Goal: Transaction & Acquisition: Book appointment/travel/reservation

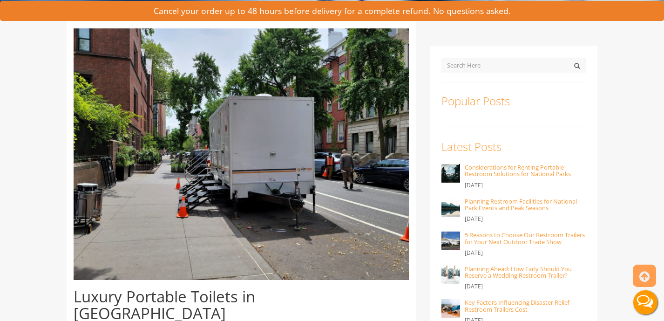
scroll to position [253, 0]
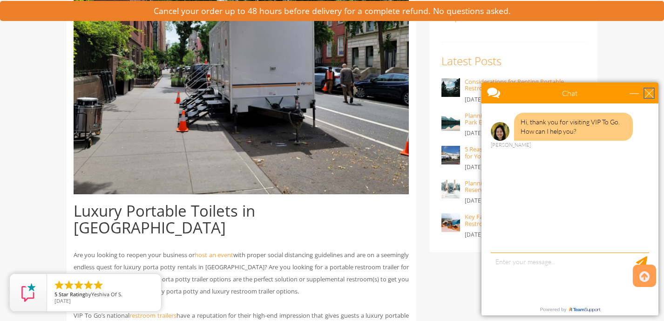
click at [649, 89] on div "close" at bounding box center [649, 92] width 9 height 9
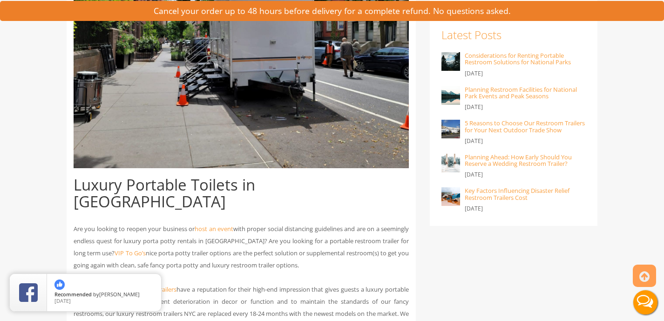
scroll to position [278, 0]
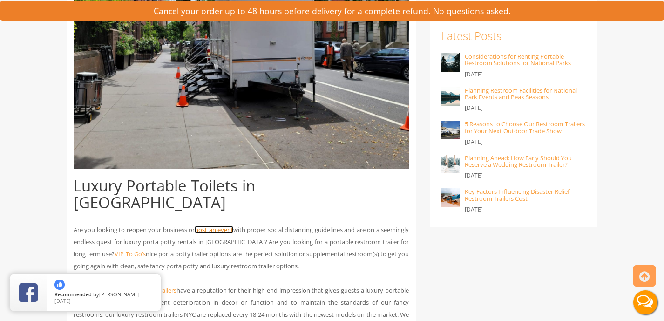
click at [233, 225] on link "host an event" at bounding box center [214, 229] width 39 height 8
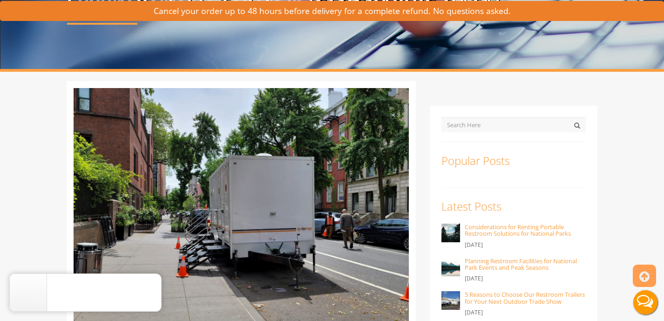
scroll to position [0, 0]
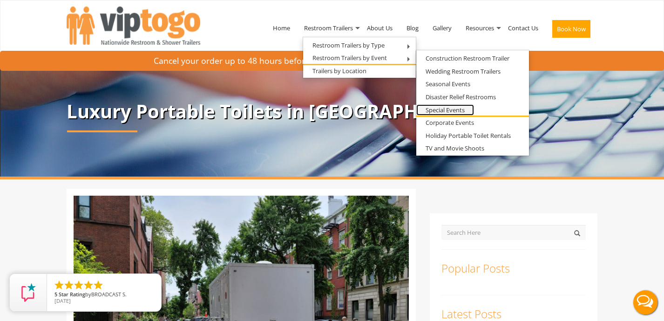
click at [447, 111] on link "Special Events" at bounding box center [445, 110] width 58 height 12
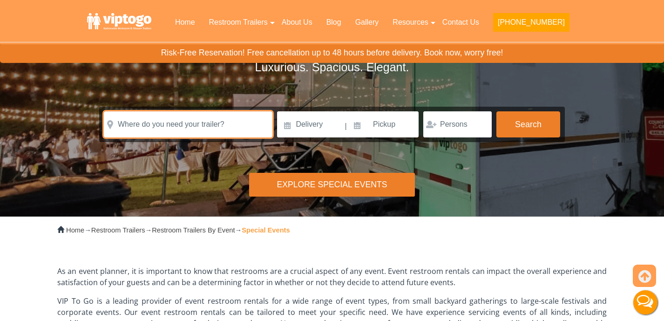
click at [204, 124] on input "text" at bounding box center [188, 124] width 169 height 26
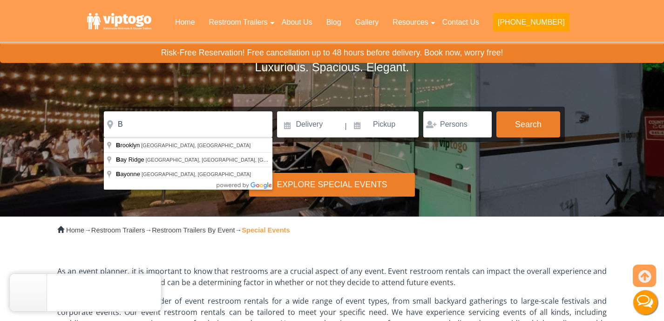
type input "Brooklyn, NY, USA"
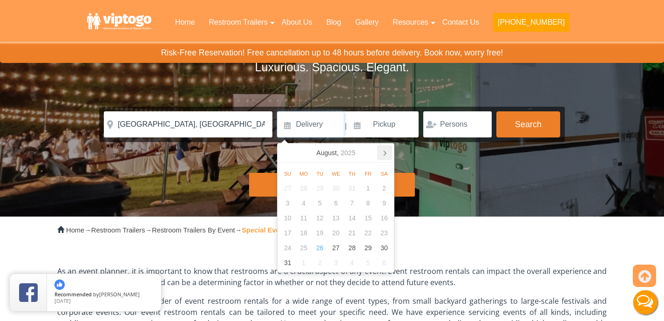
click at [387, 151] on icon at bounding box center [384, 152] width 15 height 15
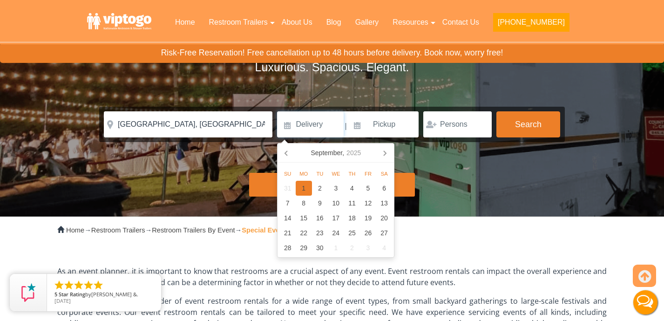
click at [306, 189] on div "1" at bounding box center [304, 188] width 16 height 15
type input "09/01/2025"
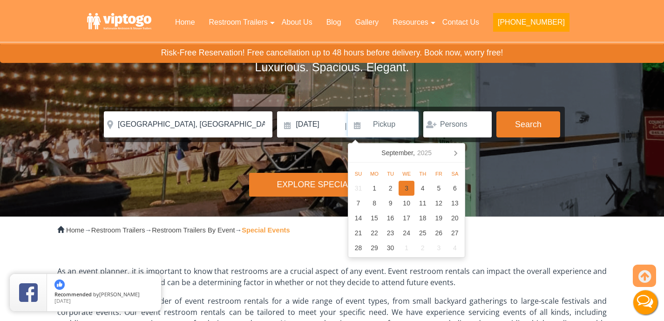
click at [401, 185] on div "3" at bounding box center [407, 188] width 16 height 15
type input "09/03/2025"
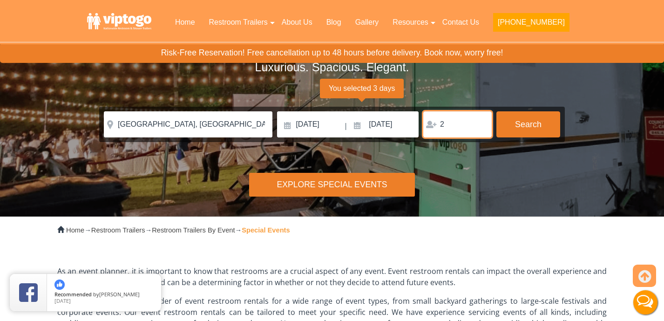
type input "2"
click at [480, 121] on input "2" at bounding box center [457, 124] width 68 height 26
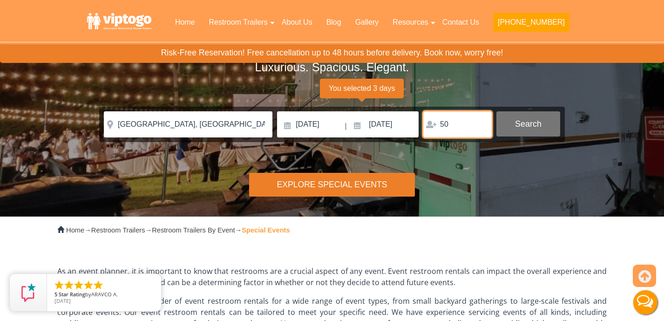
type input "5"
type input "400"
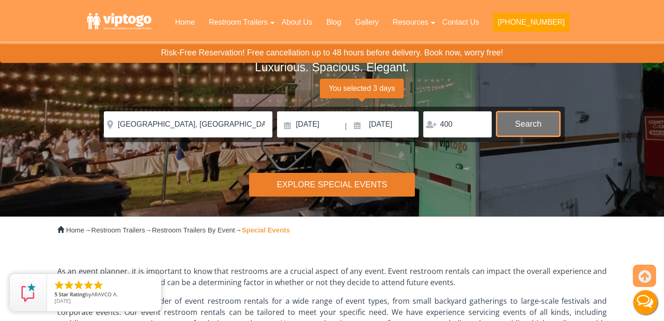
click at [533, 121] on button "Search" at bounding box center [528, 123] width 64 height 25
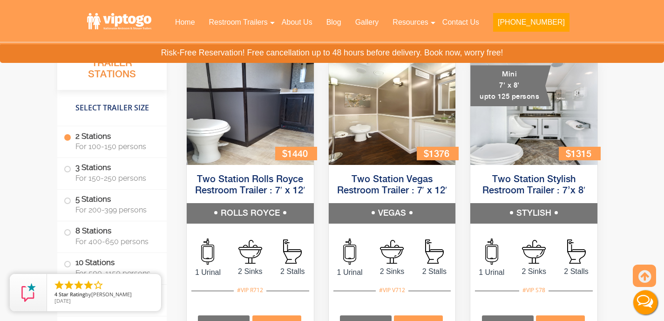
scroll to position [858, 0]
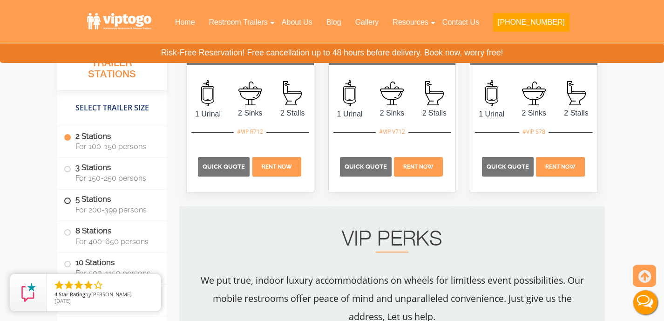
click at [67, 199] on span at bounding box center [68, 201] width 4 height 4
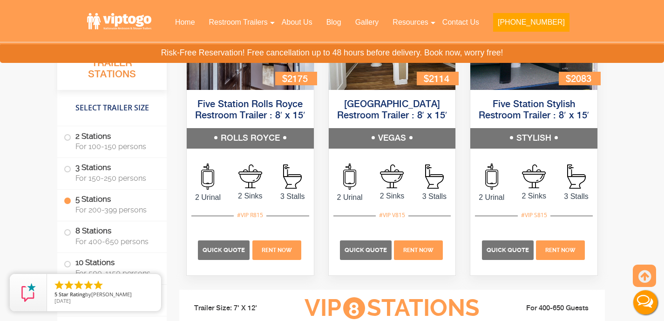
scroll to position [1739, 0]
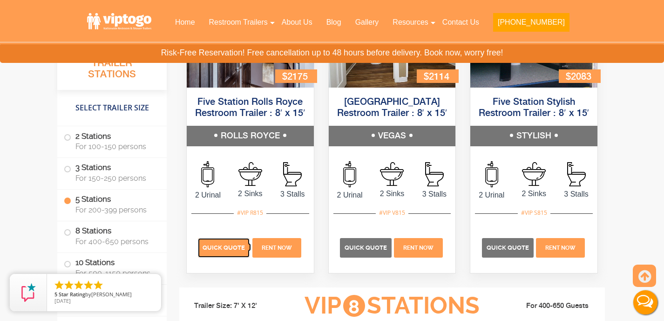
click at [231, 251] on span "Quick Quote" at bounding box center [224, 247] width 42 height 7
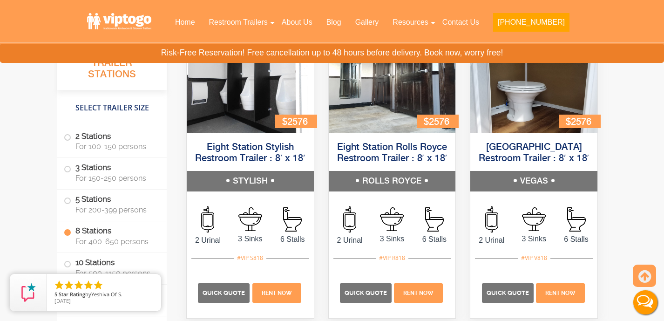
scroll to position [2064, 0]
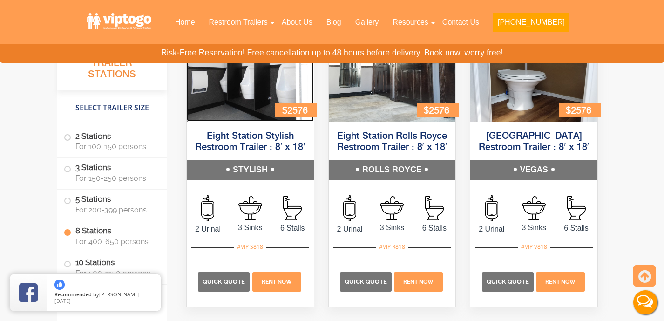
click at [271, 106] on img at bounding box center [250, 67] width 127 height 107
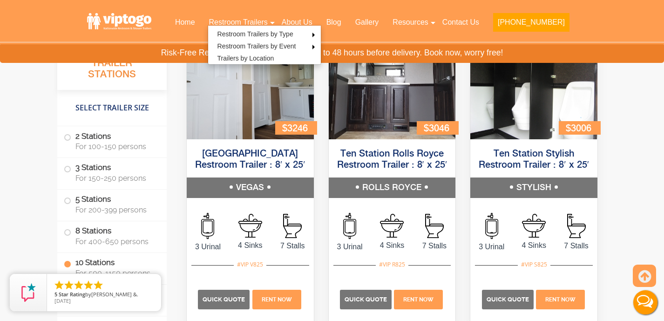
scroll to position [2429, 0]
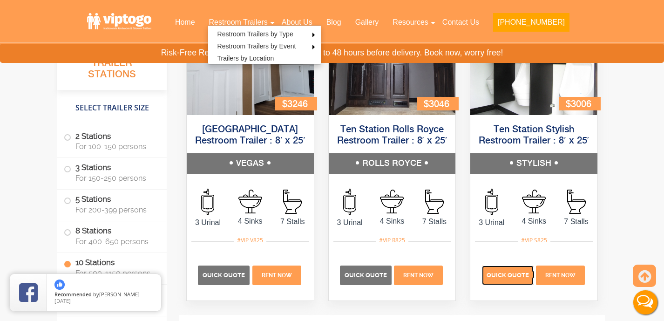
click at [506, 279] on span "Quick Quote" at bounding box center [508, 275] width 42 height 7
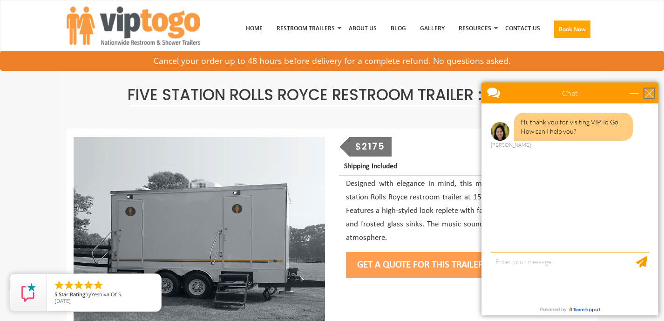
click at [648, 91] on div "close" at bounding box center [649, 92] width 9 height 9
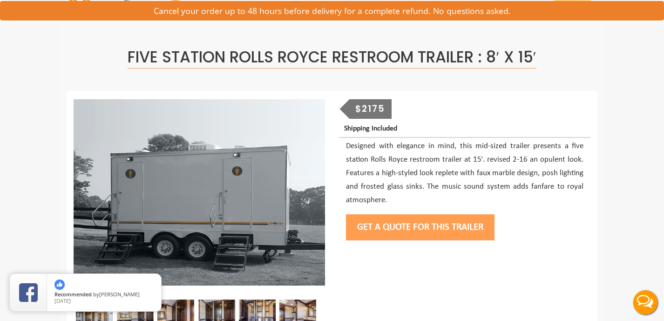
scroll to position [44, 0]
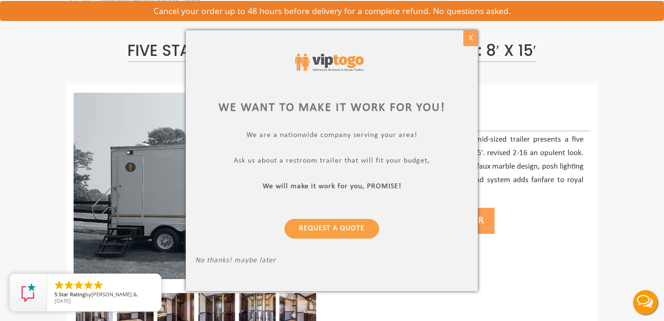
click at [469, 37] on div "X" at bounding box center [470, 38] width 14 height 16
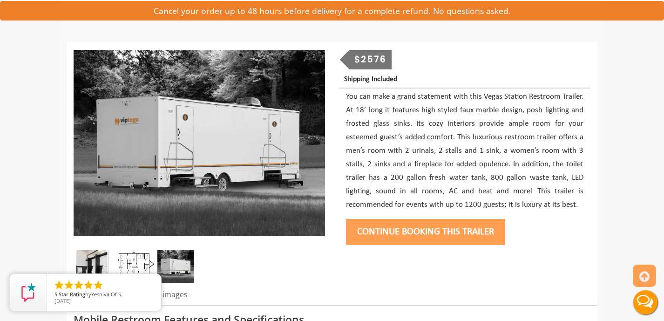
click at [138, 257] on img at bounding box center [135, 266] width 37 height 33
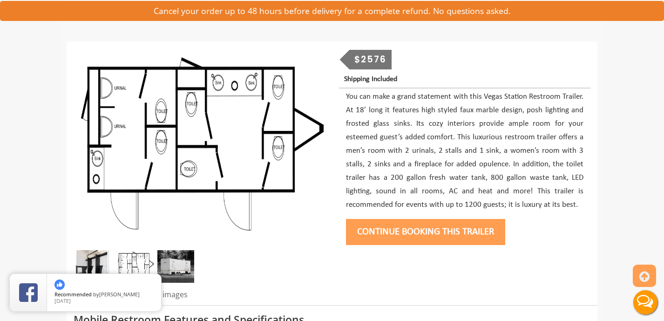
click at [279, 256] on div at bounding box center [199, 268] width 251 height 37
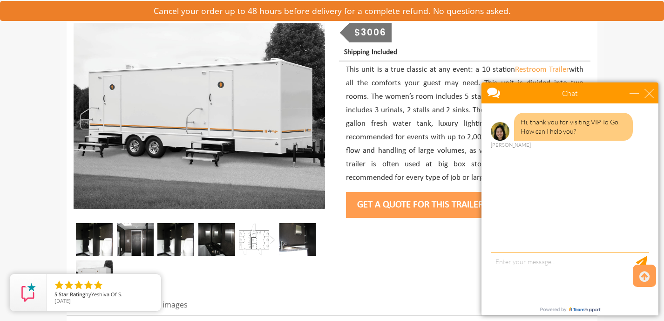
click at [256, 238] on img at bounding box center [257, 239] width 37 height 33
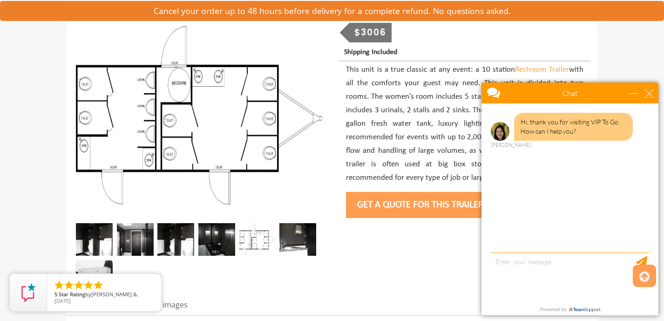
click at [408, 293] on div at bounding box center [332, 165] width 531 height 300
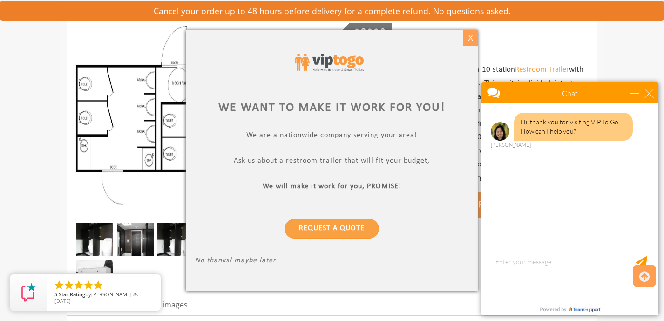
click at [469, 37] on div "X" at bounding box center [470, 38] width 14 height 16
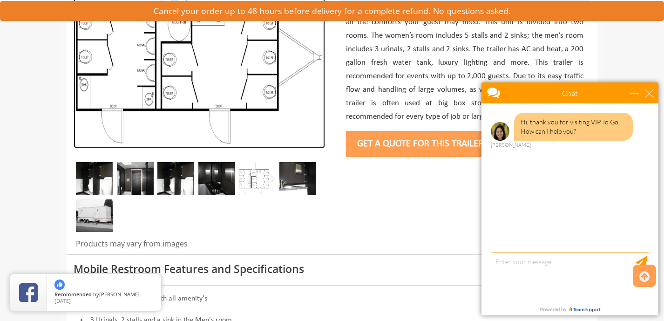
scroll to position [182, 0]
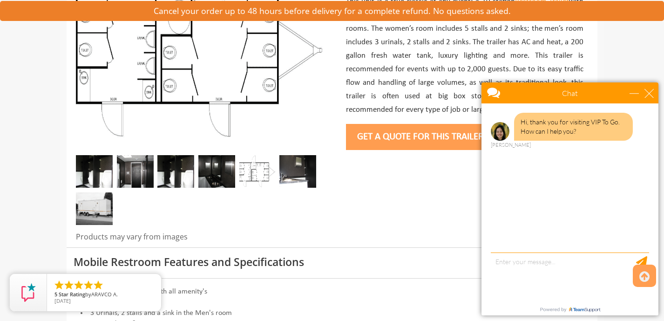
click at [102, 170] on img at bounding box center [94, 171] width 37 height 33
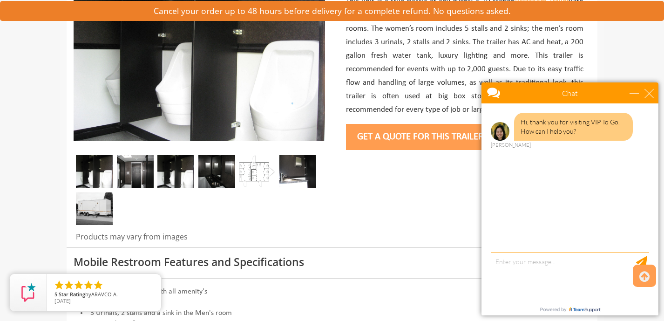
click at [151, 167] on img at bounding box center [135, 171] width 37 height 33
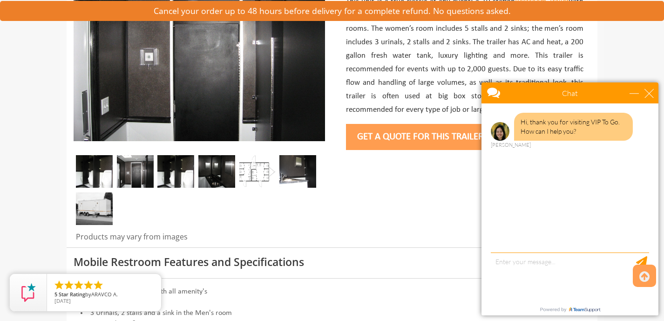
click at [177, 170] on img at bounding box center [175, 171] width 37 height 33
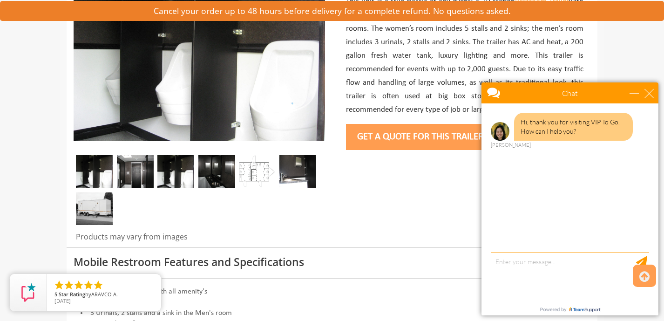
click at [221, 174] on img at bounding box center [216, 171] width 37 height 33
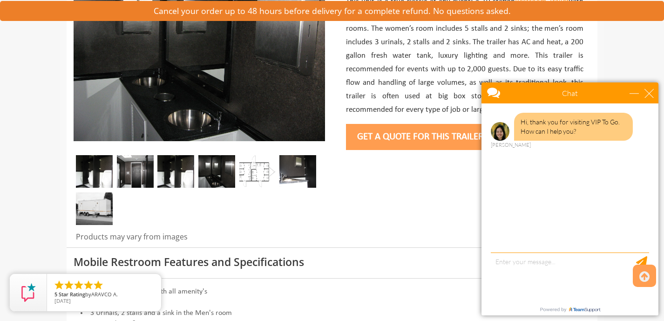
click at [268, 173] on img at bounding box center [257, 171] width 37 height 33
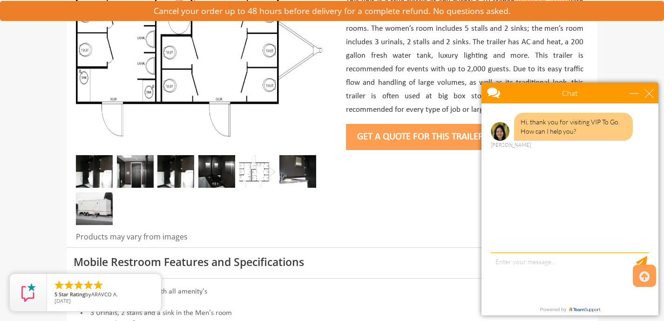
click at [304, 176] on img at bounding box center [297, 171] width 37 height 33
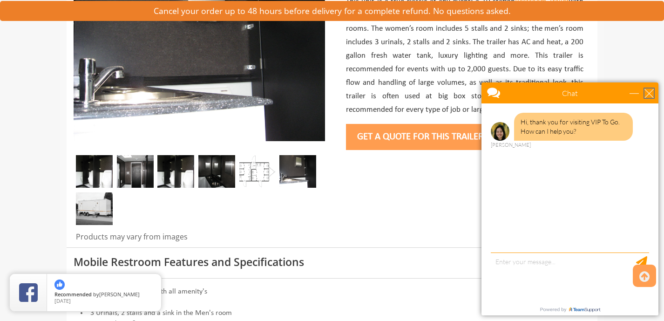
click at [653, 92] on div "close" at bounding box center [649, 92] width 9 height 9
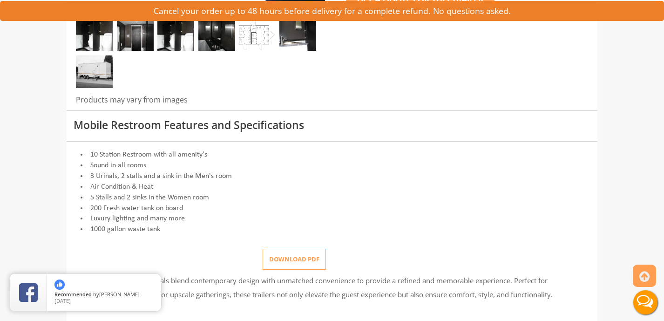
scroll to position [464, 0]
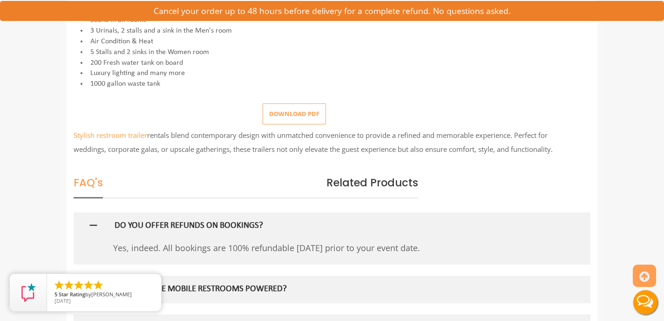
click at [310, 112] on button "Download pdf" at bounding box center [294, 113] width 63 height 21
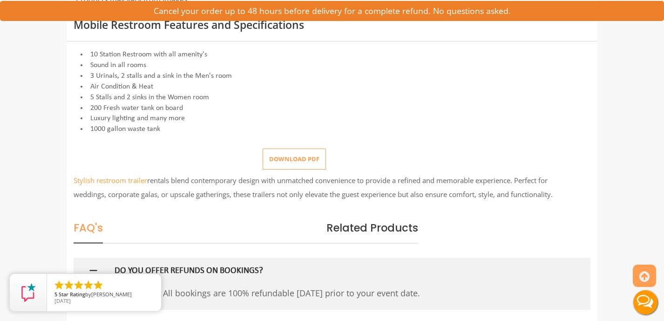
scroll to position [416, 0]
